Goal: Task Accomplishment & Management: Manage account settings

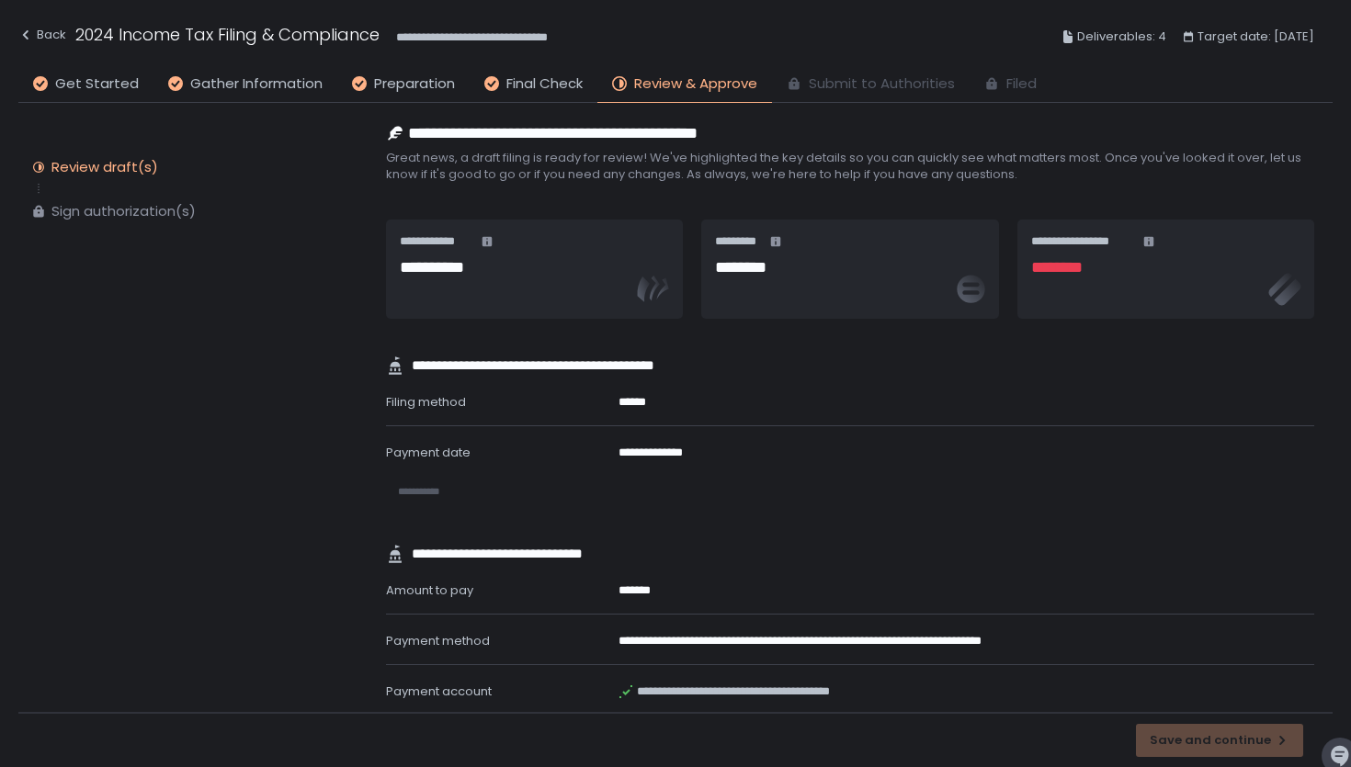
scroll to position [1387, 0]
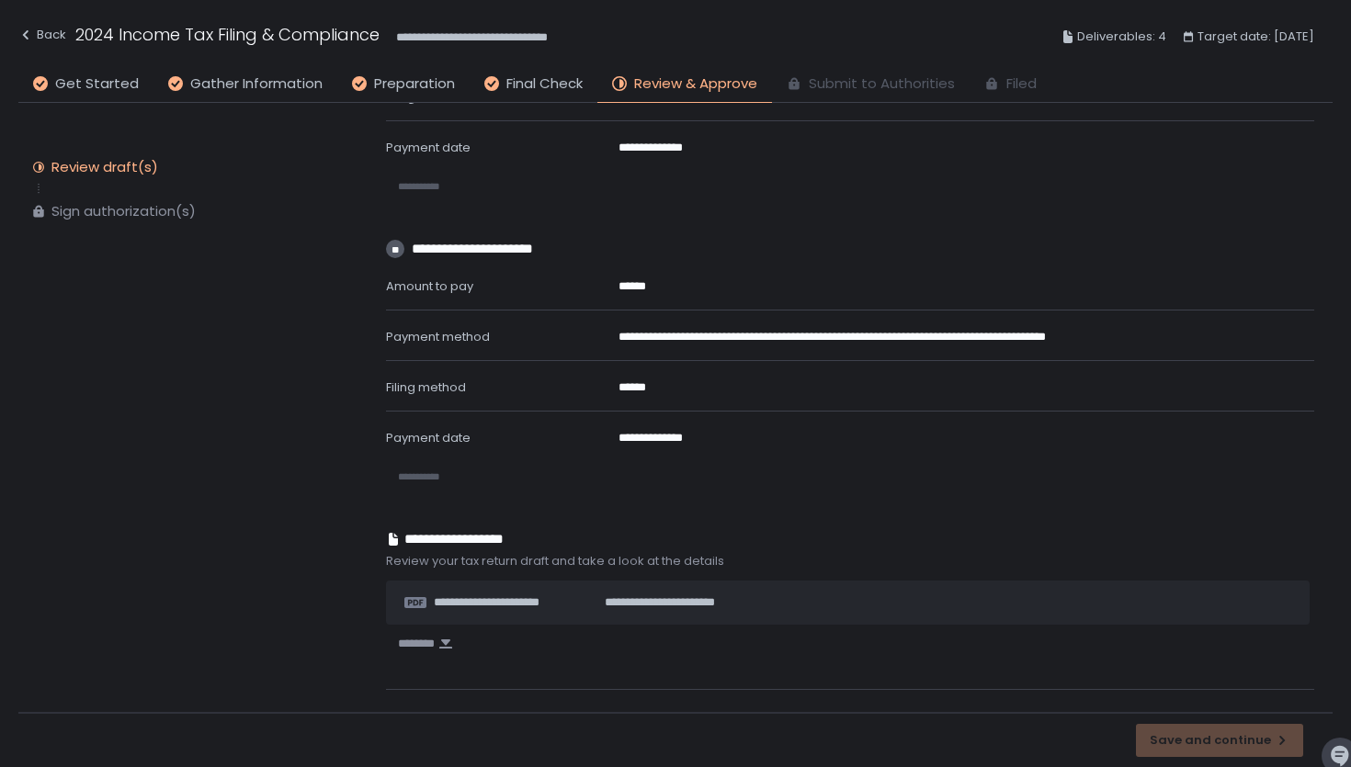
click at [205, 25] on h1 "2024 Income Tax Filing & Compliance" at bounding box center [227, 34] width 304 height 25
click at [20, 37] on icon "button" at bounding box center [25, 35] width 15 height 15
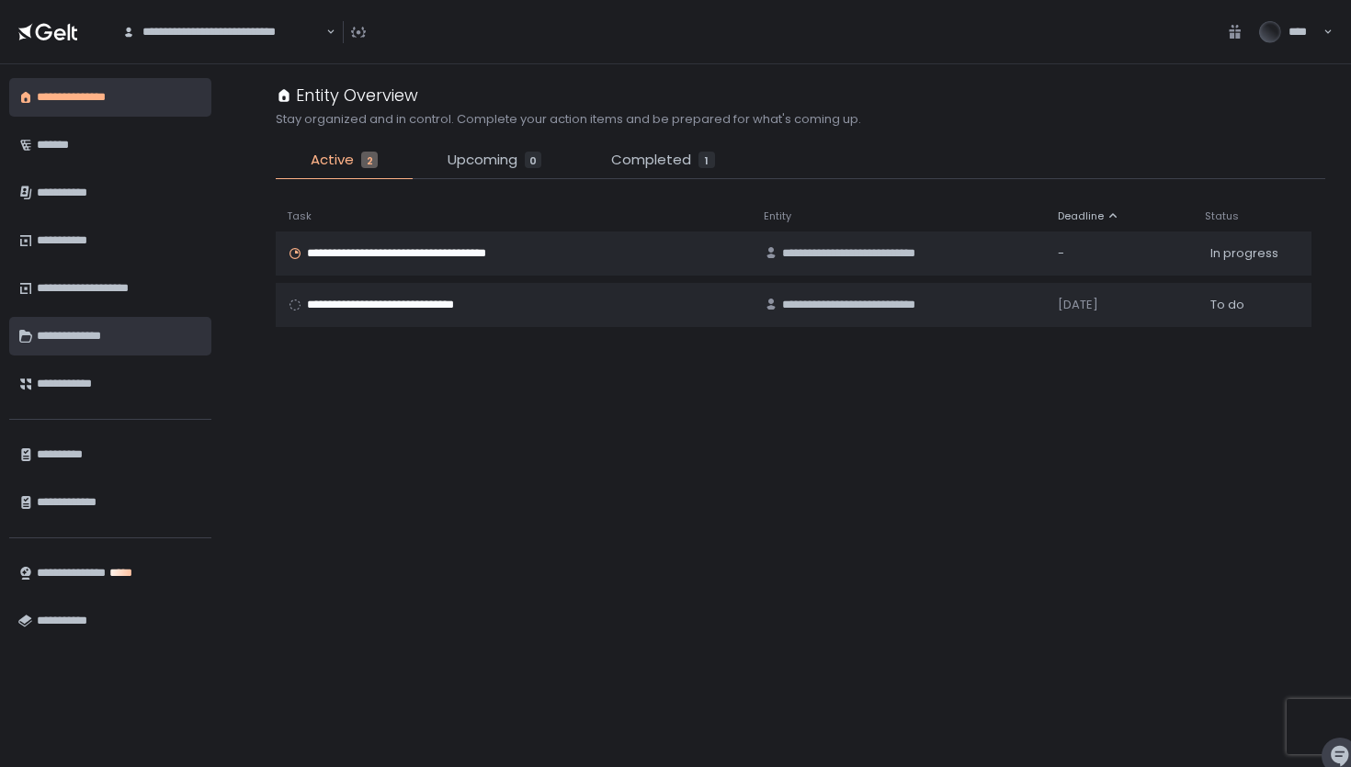
click at [87, 333] on div "**********" at bounding box center [119, 336] width 165 height 31
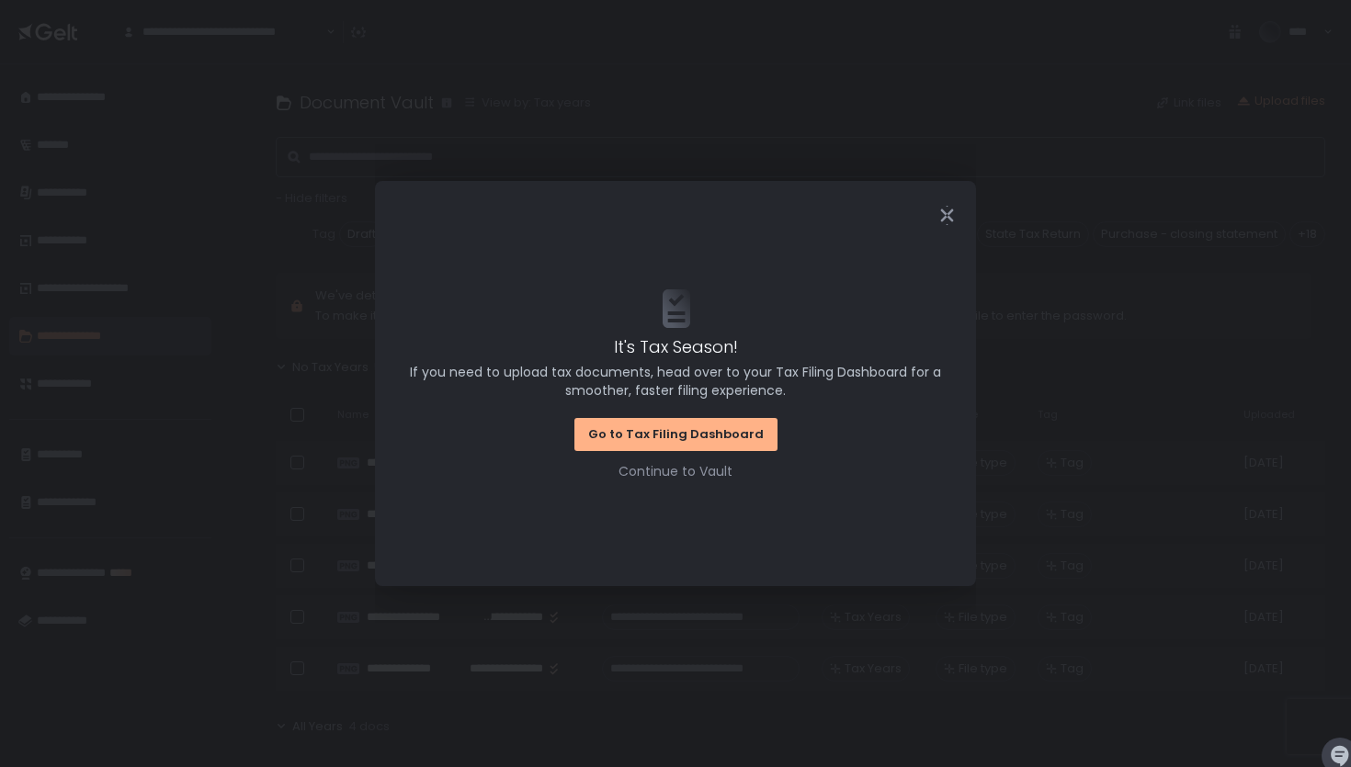
click at [937, 227] on div at bounding box center [675, 215] width 601 height 69
click at [940, 213] on icon "Close" at bounding box center [946, 215] width 19 height 19
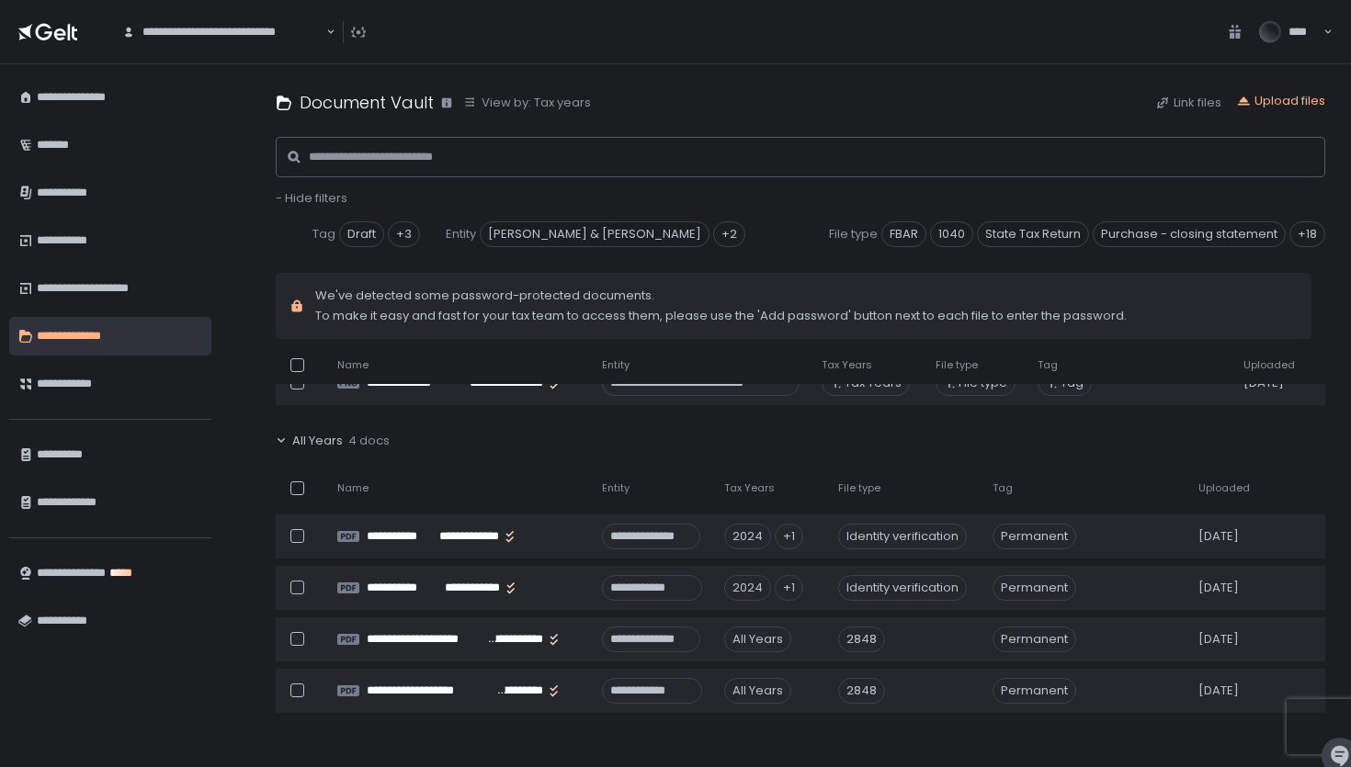
scroll to position [618, 0]
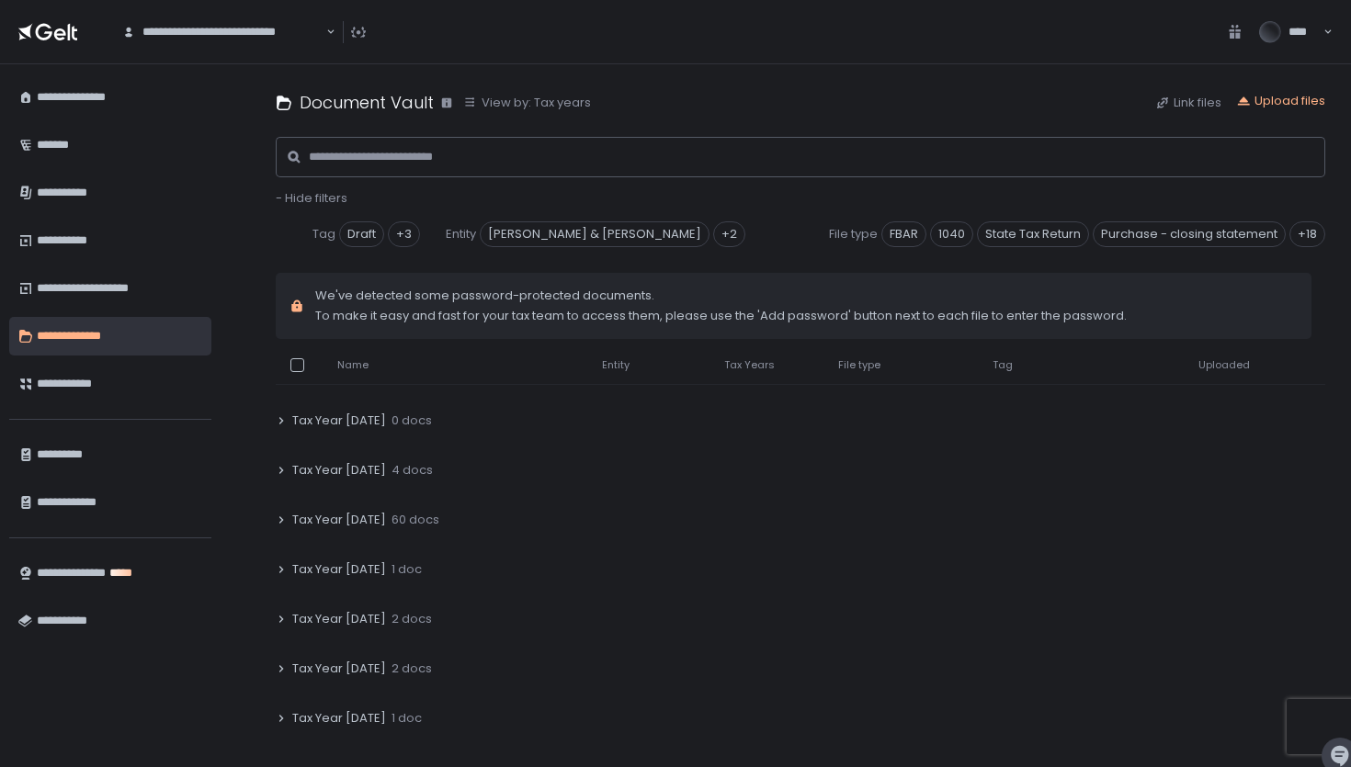
click at [279, 515] on icon at bounding box center [281, 520] width 11 height 11
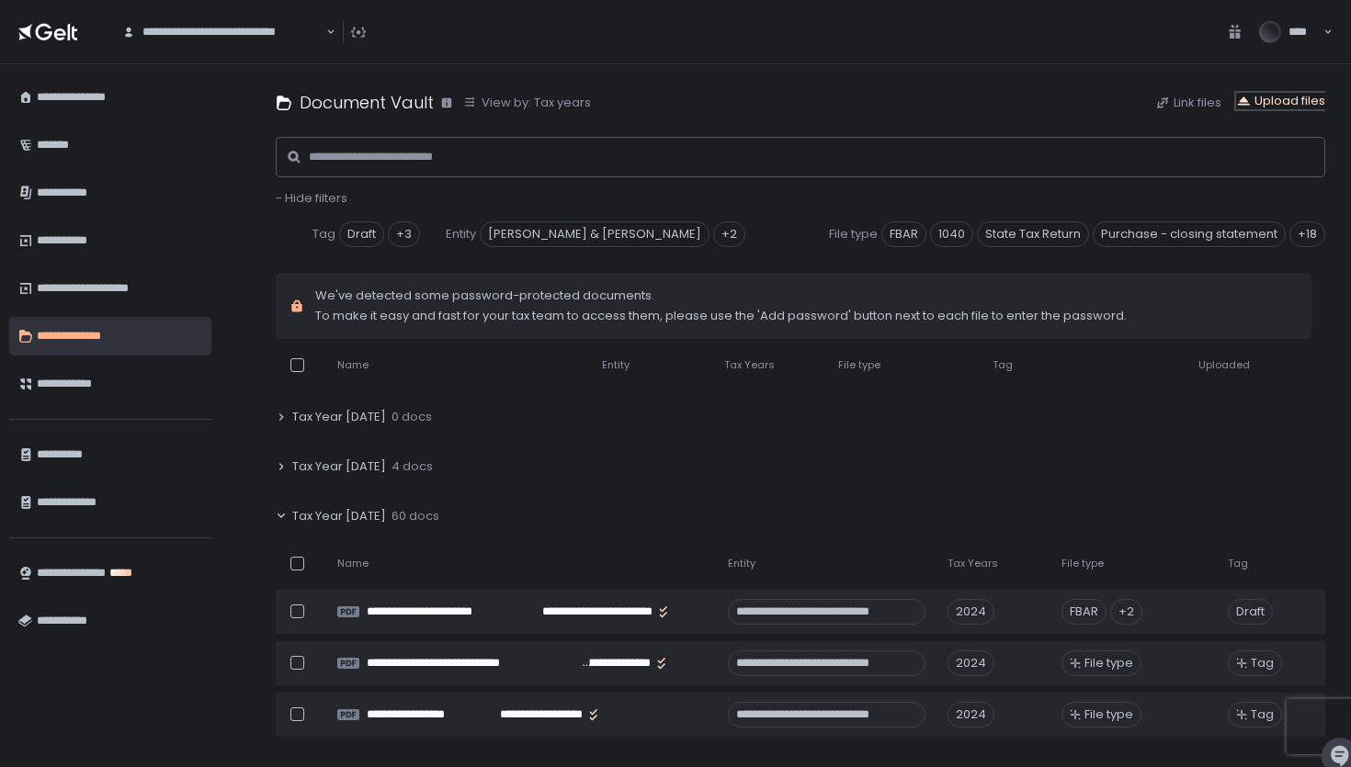
click at [1281, 101] on div "Upload files" at bounding box center [1280, 101] width 89 height 17
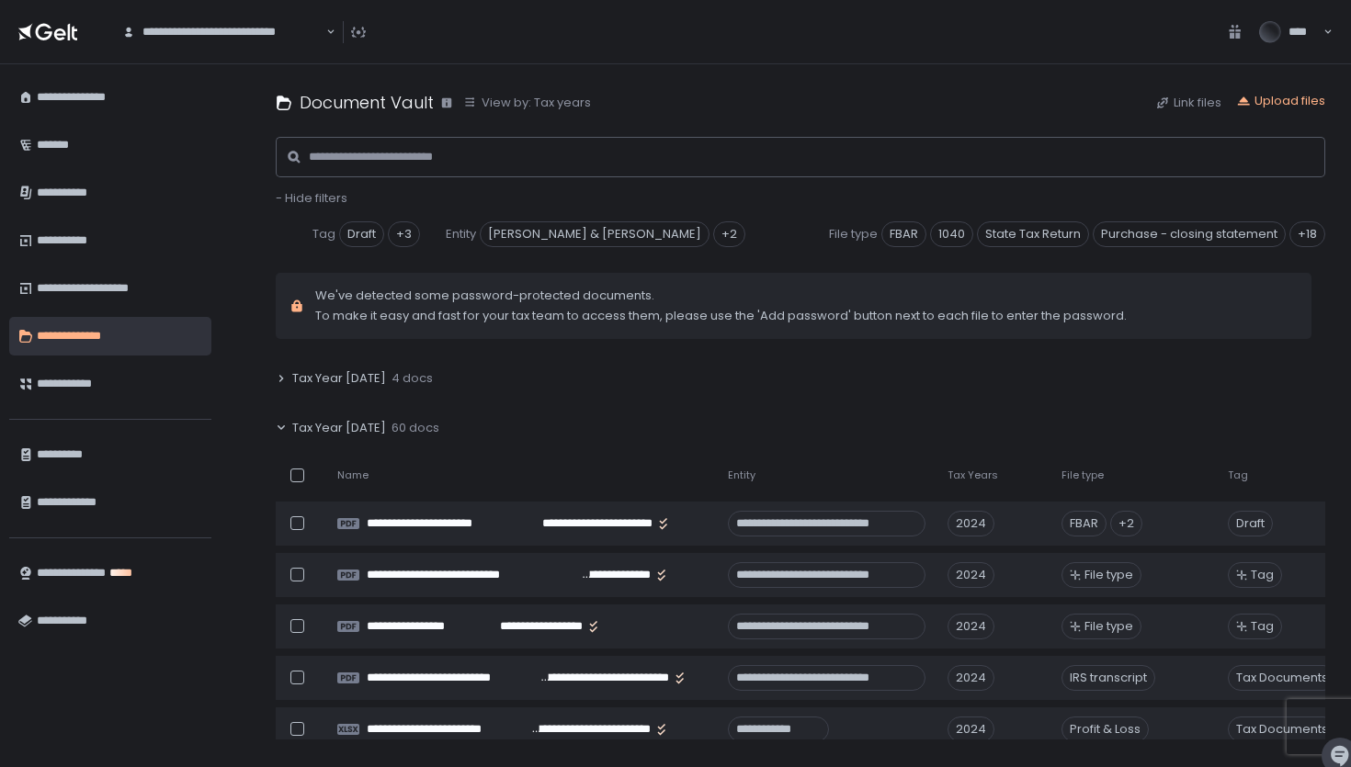
scroll to position [705, 0]
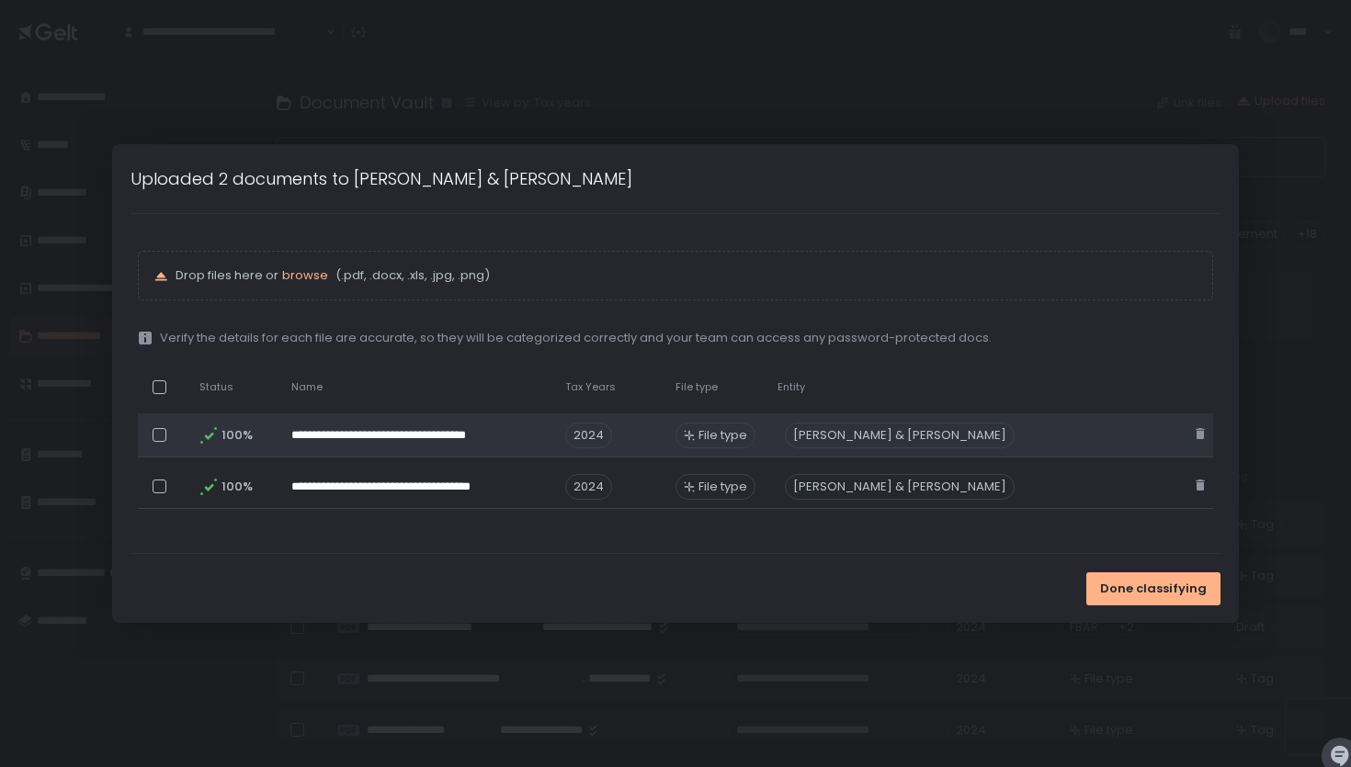
click at [745, 429] on span "File type" at bounding box center [722, 435] width 49 height 17
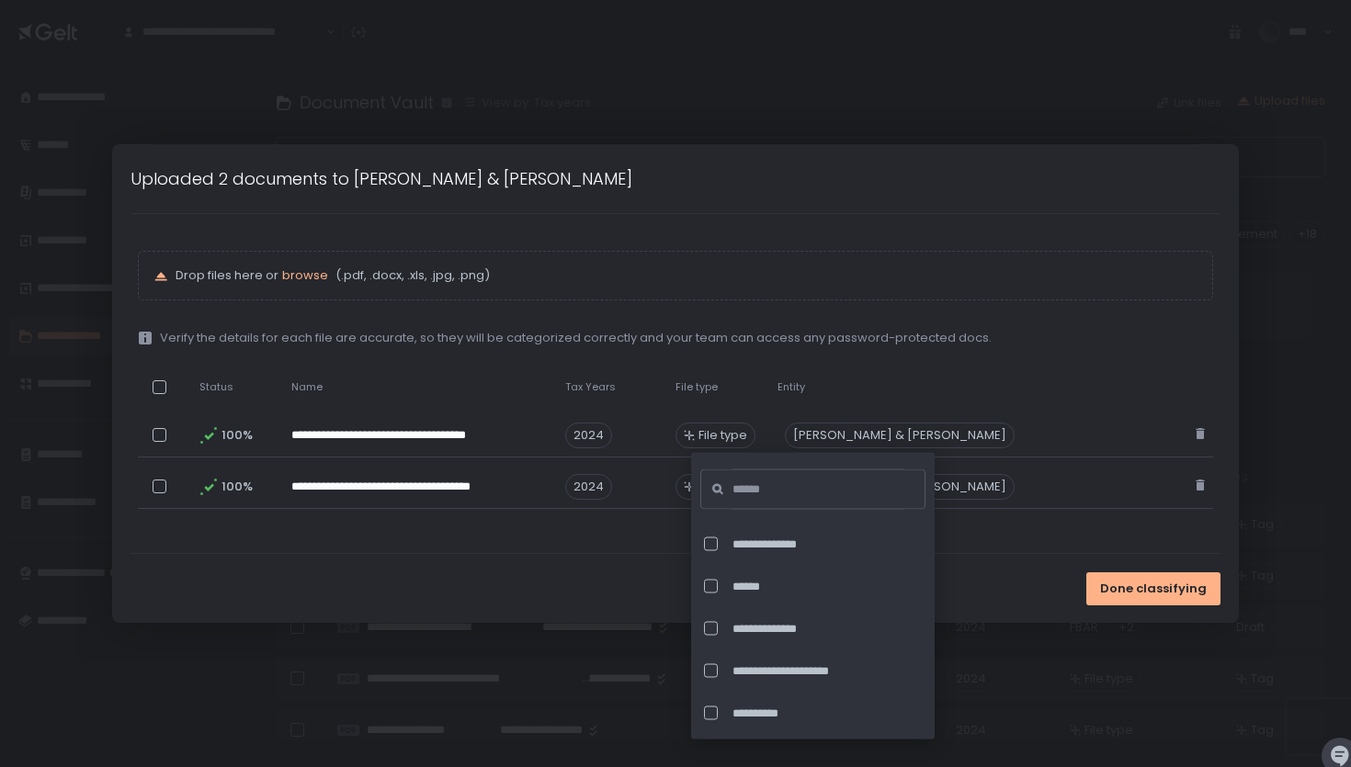
scroll to position [5029, 0]
click at [788, 493] on input at bounding box center [818, 490] width 172 height 40
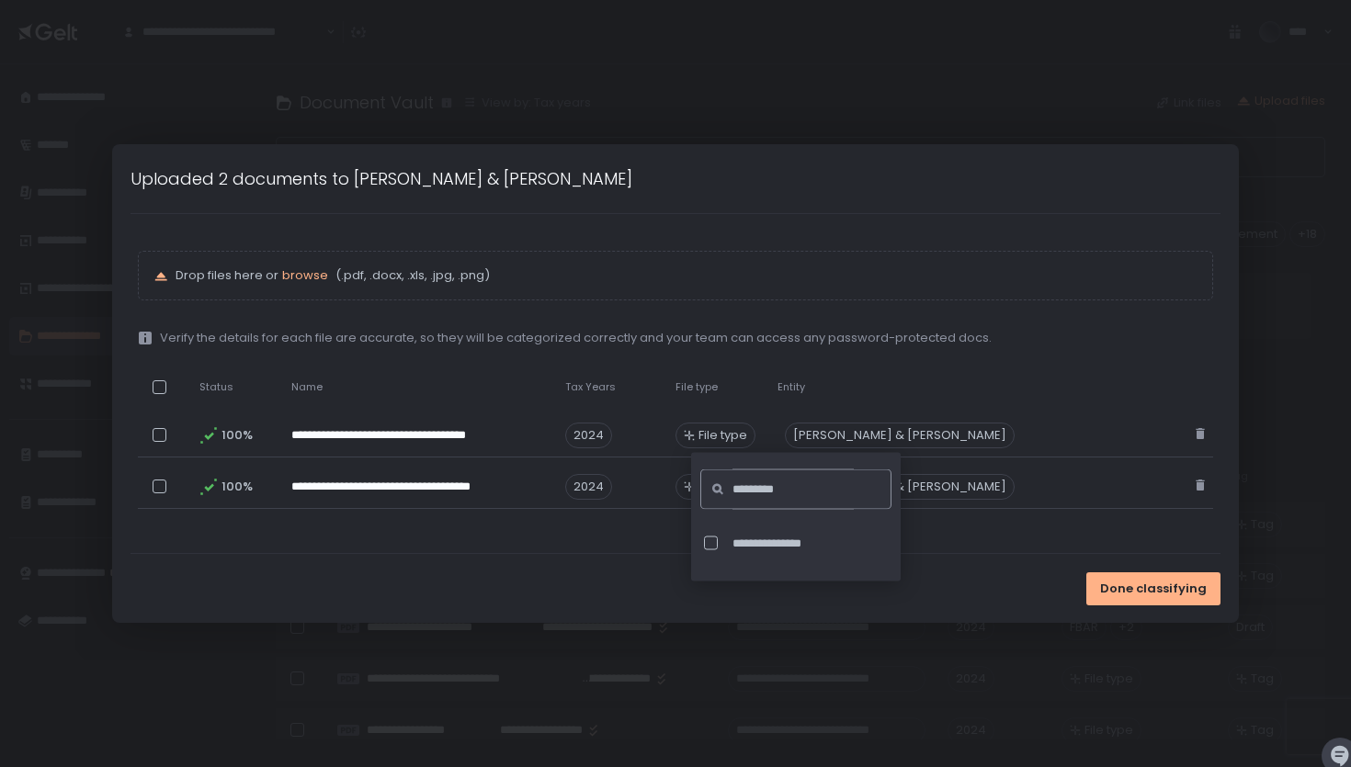
scroll to position [0, 0]
type input "*"
type input "*********"
click at [711, 538] on div at bounding box center [711, 544] width 14 height 14
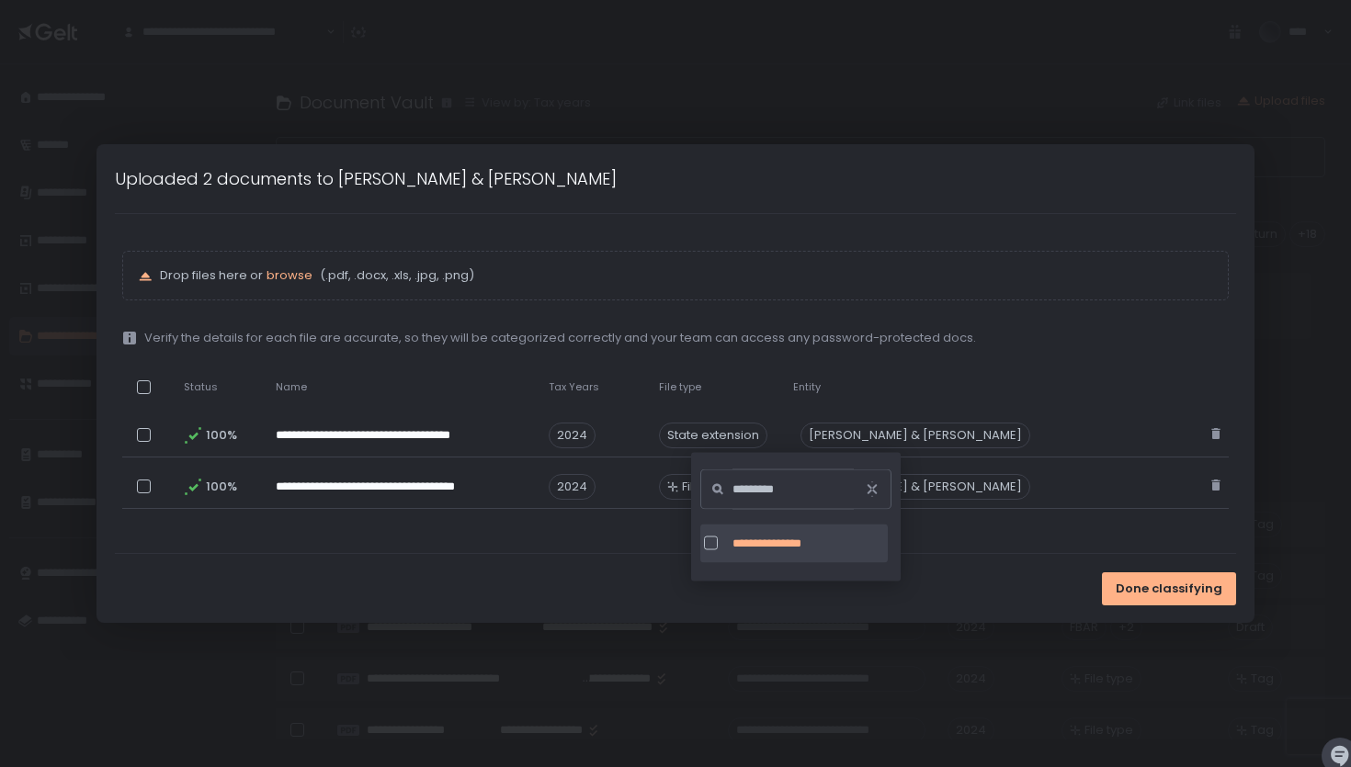
click at [644, 537] on div "**********" at bounding box center [675, 383] width 1121 height 339
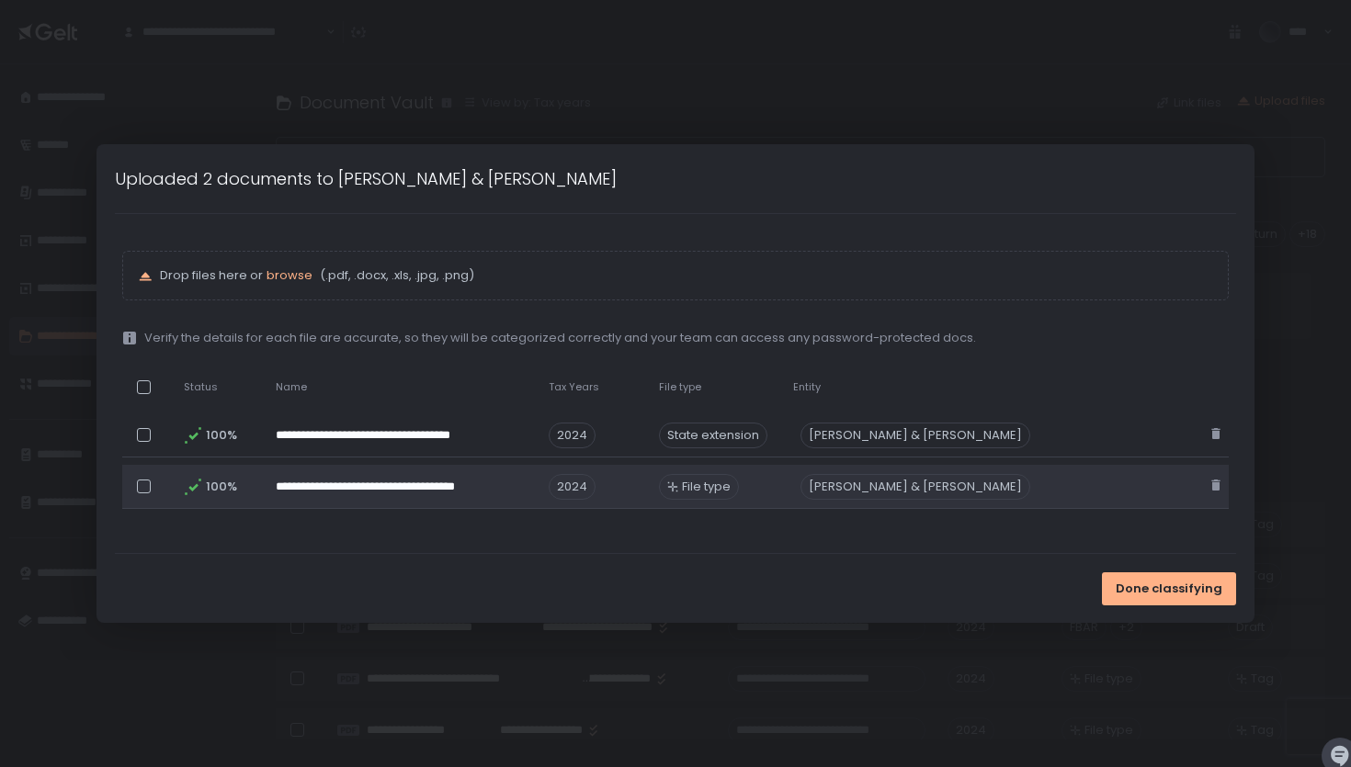
click at [739, 476] on div "File type" at bounding box center [699, 487] width 80 height 26
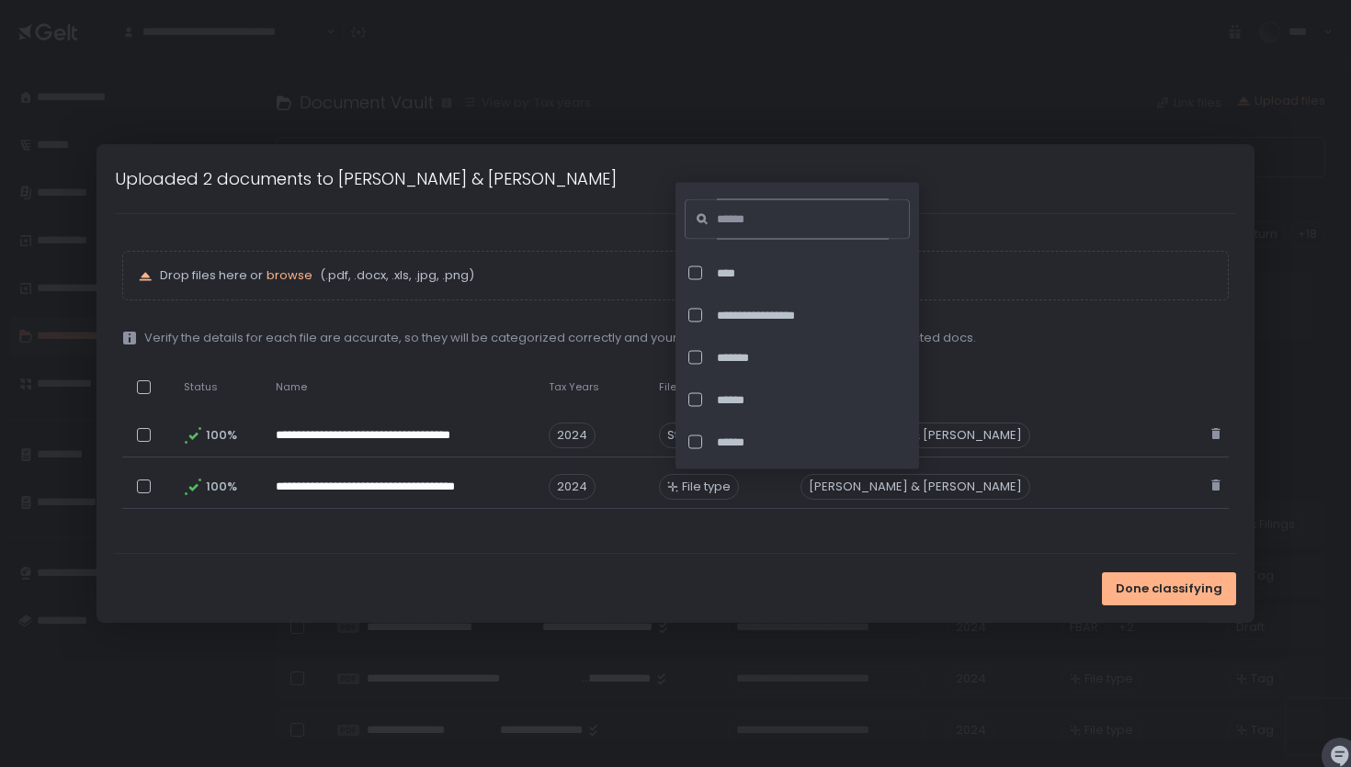
click at [763, 225] on input at bounding box center [803, 219] width 172 height 40
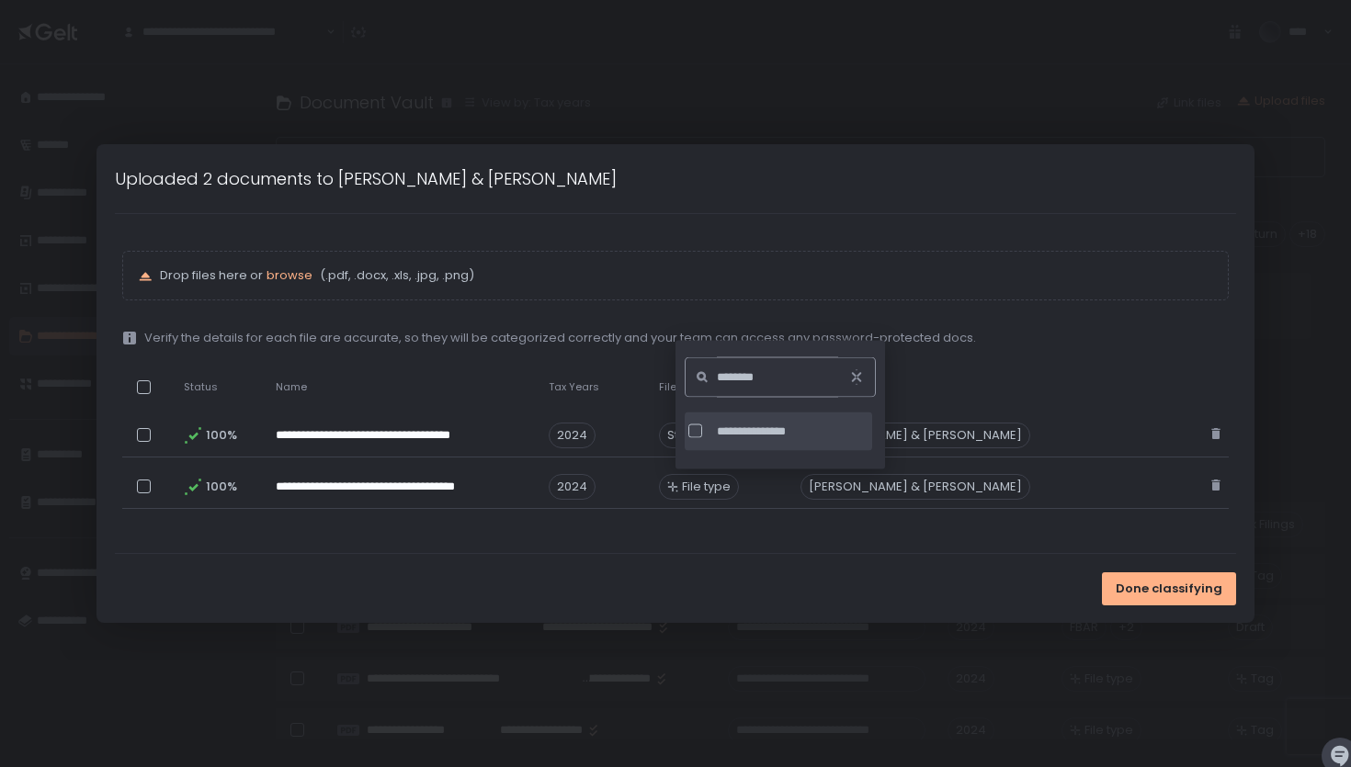
type input "********"
click at [697, 428] on div at bounding box center [695, 432] width 14 height 14
click at [1168, 583] on span "Done classifying" at bounding box center [1169, 589] width 107 height 17
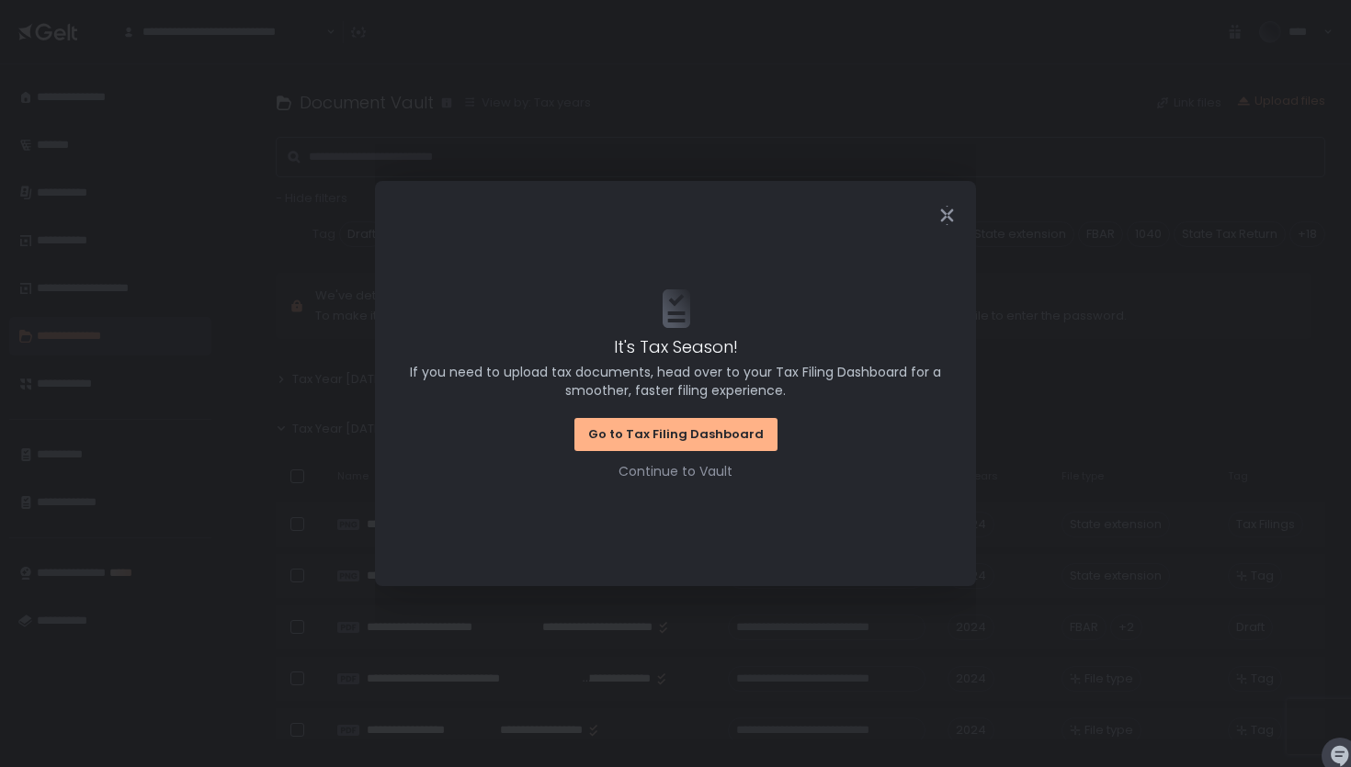
click at [950, 208] on icon "Close" at bounding box center [946, 215] width 19 height 19
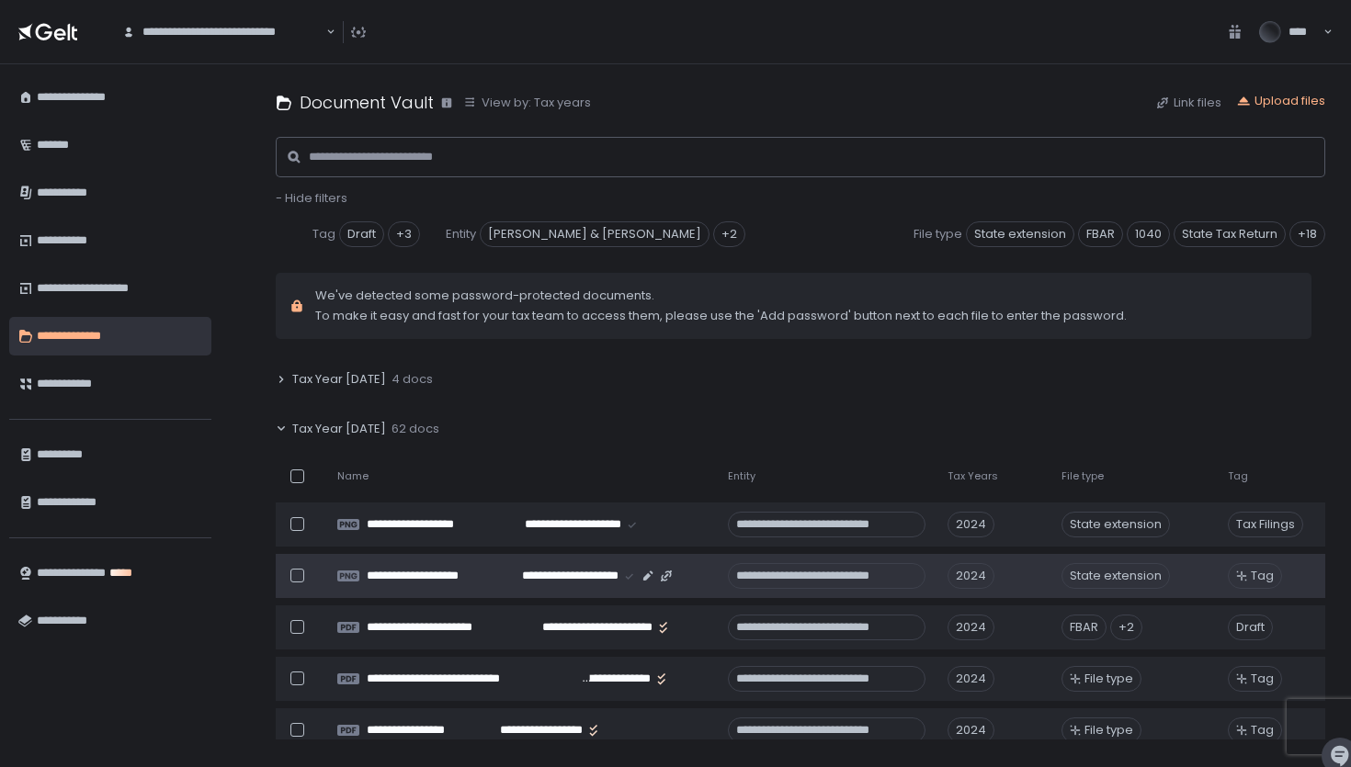
click at [1264, 577] on span "Tag" at bounding box center [1262, 576] width 23 height 17
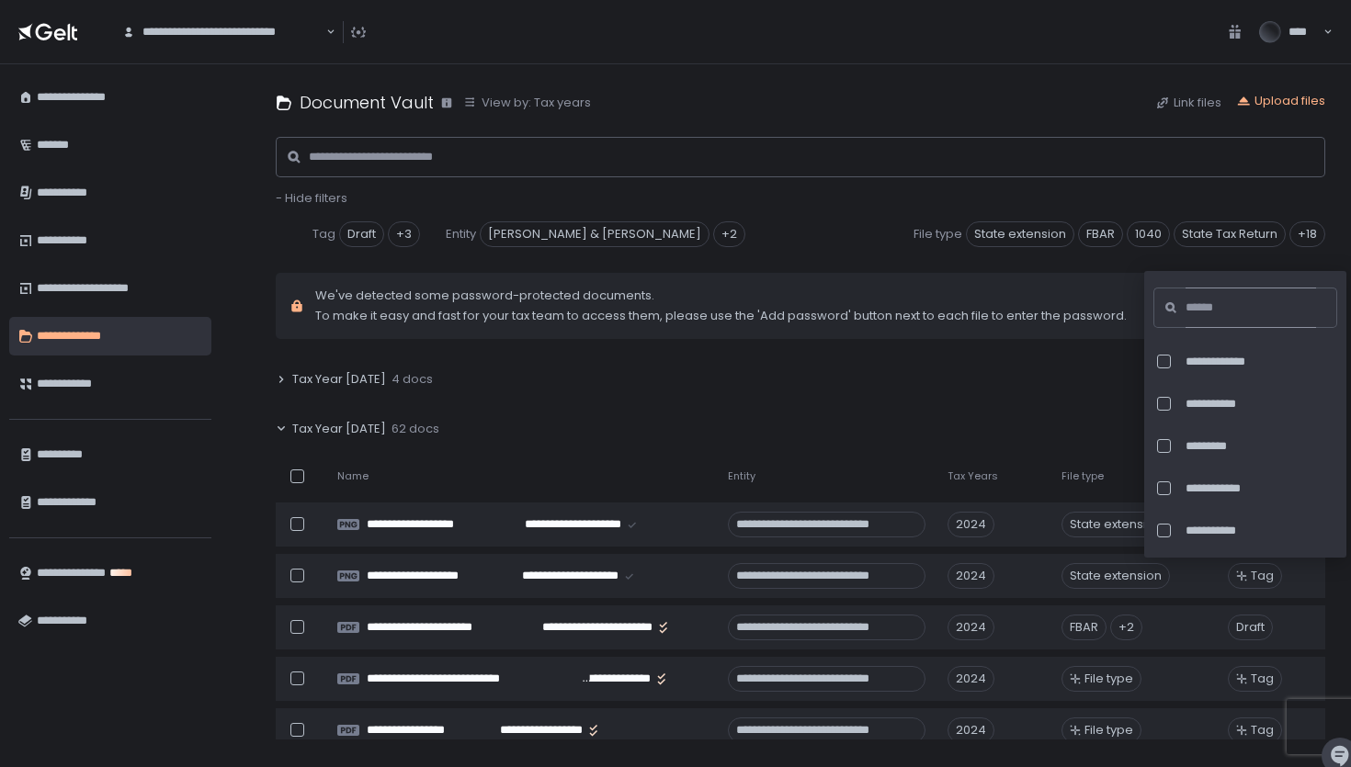
click at [1220, 310] on input at bounding box center [1250, 308] width 130 height 40
type input "***"
click at [1161, 401] on div at bounding box center [1164, 404] width 14 height 14
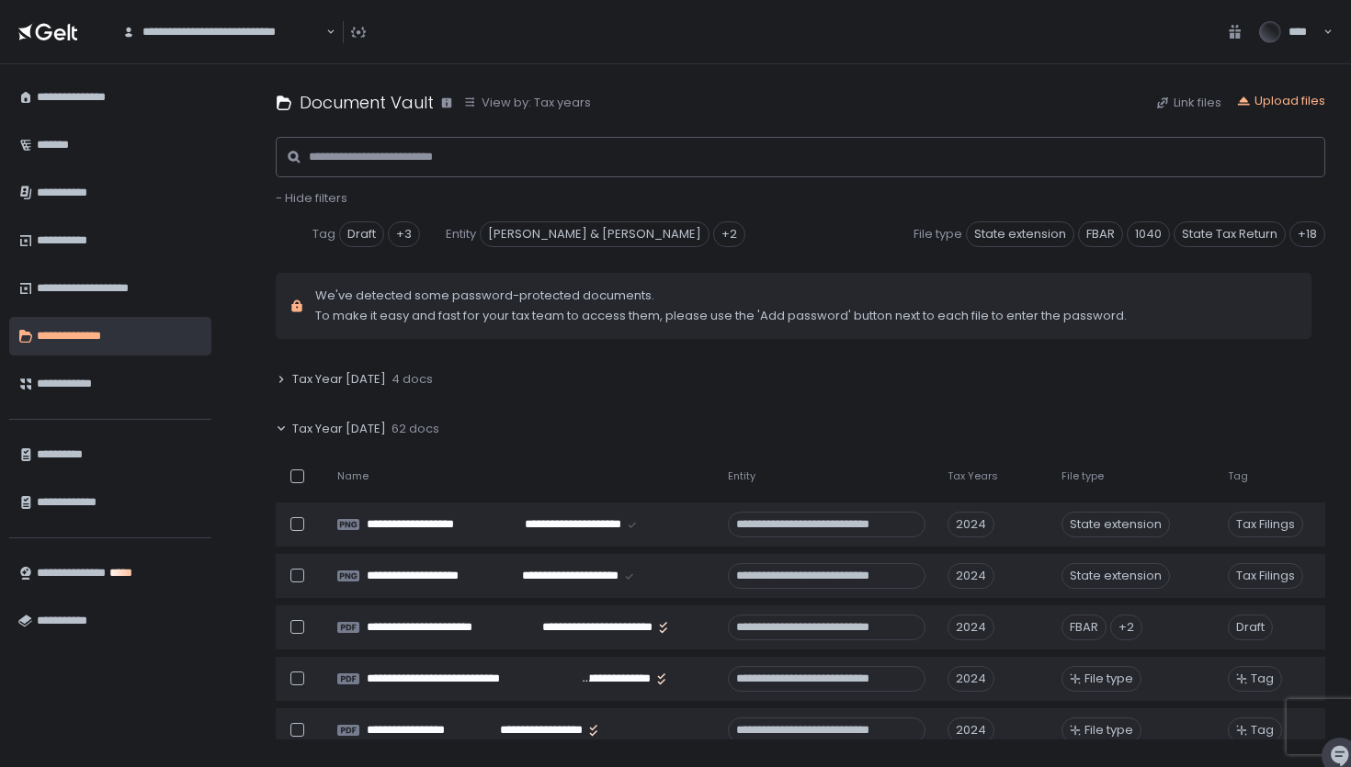
scroll to position [747, 0]
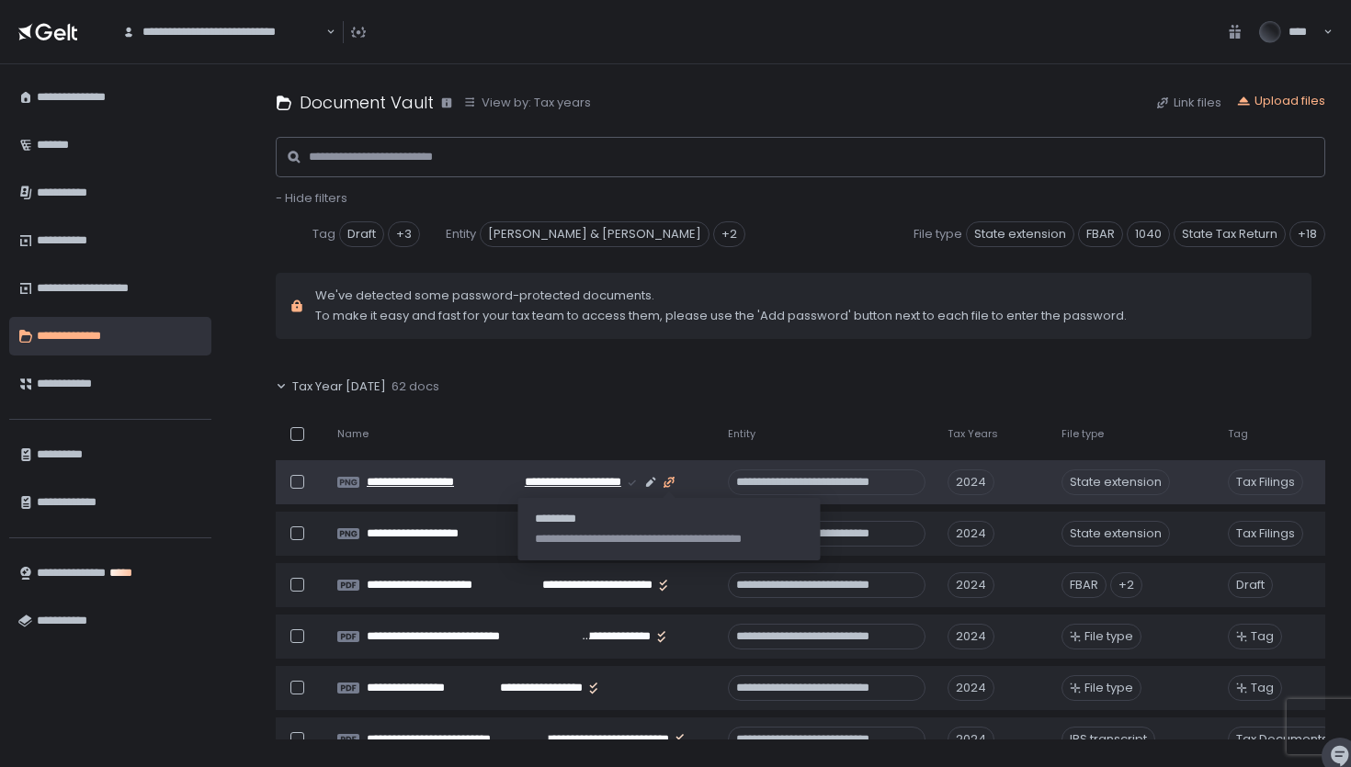
click at [670, 481] on icon "button" at bounding box center [669, 482] width 15 height 15
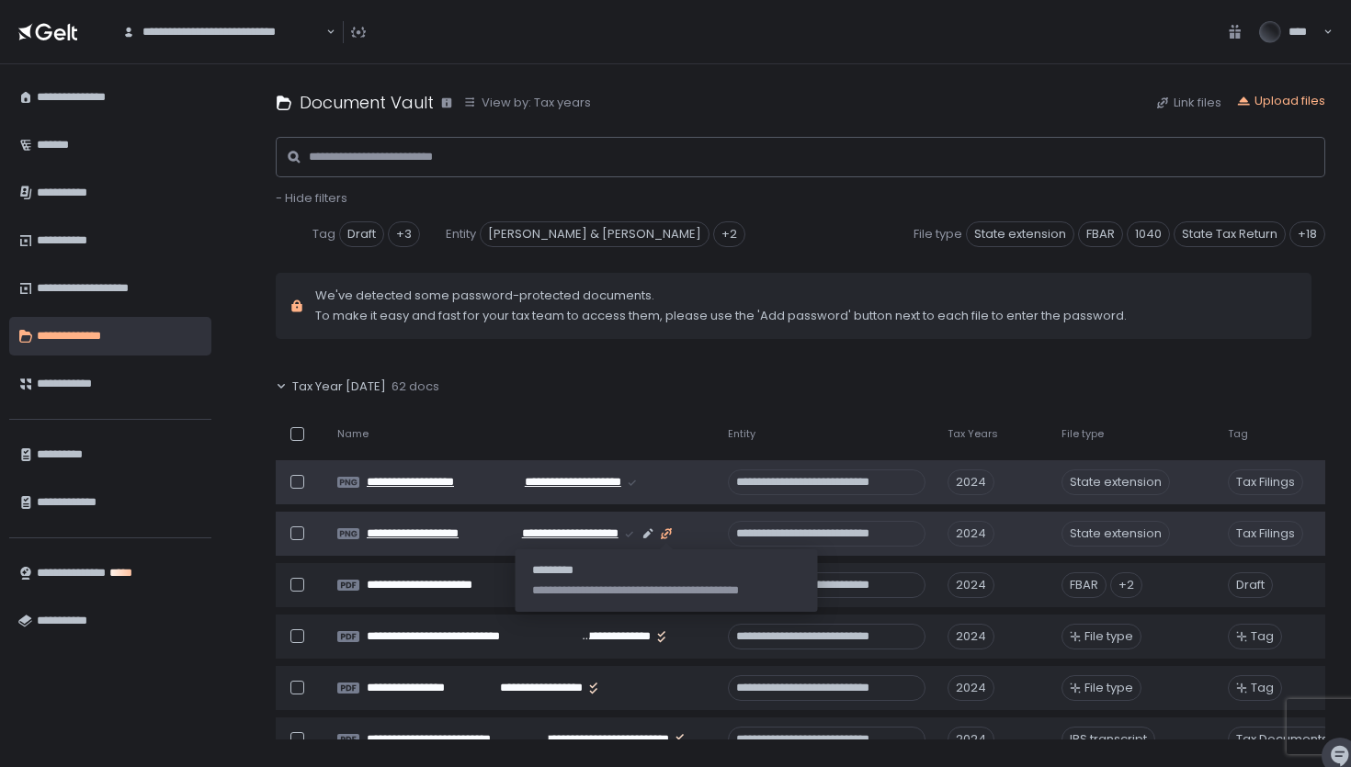
click at [667, 531] on icon "button" at bounding box center [665, 533] width 5 height 5
